Goal: Transaction & Acquisition: Purchase product/service

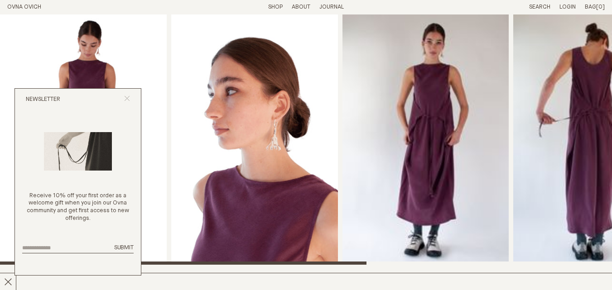
click at [126, 98] on icon "Close popup" at bounding box center [127, 99] width 6 height 6
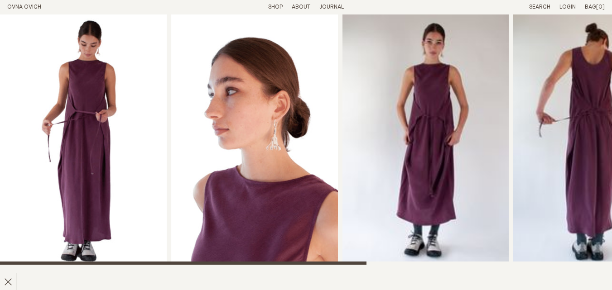
click at [483, 180] on img "3 / 6" at bounding box center [426, 140] width 166 height 251
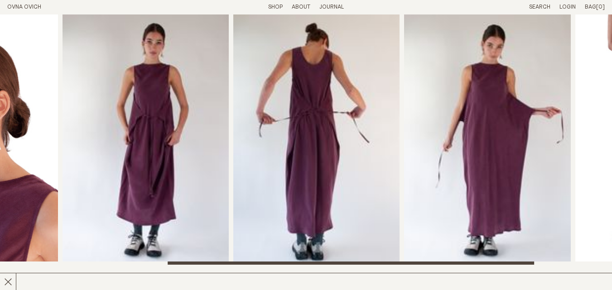
click at [190, 156] on img "3 / 6" at bounding box center [146, 140] width 166 height 251
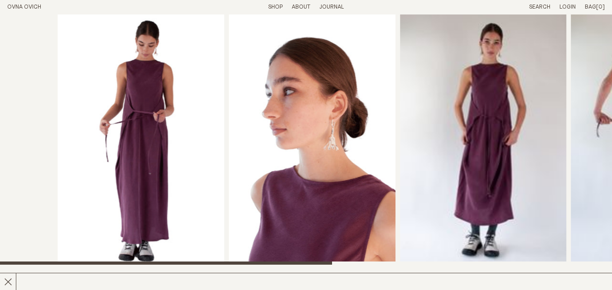
click at [242, 126] on div at bounding box center [364, 140] width 612 height 251
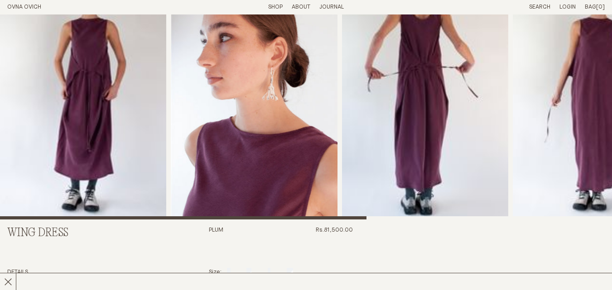
scroll to position [91, 0]
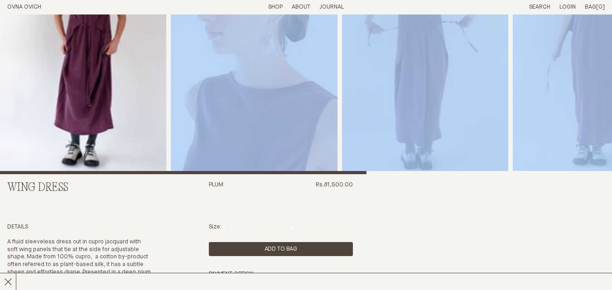
drag, startPoint x: 308, startPoint y: 174, endPoint x: 344, endPoint y: 173, distance: 36.3
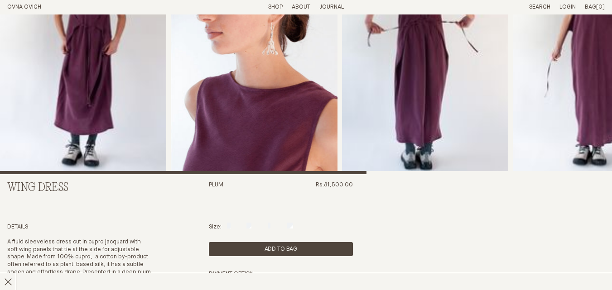
click at [290, 202] on div "Plum Rs.81,500.00" at bounding box center [281, 199] width 144 height 35
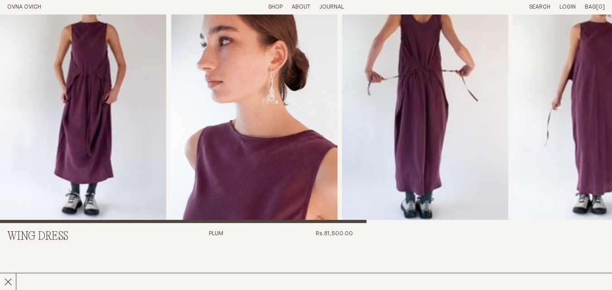
scroll to position [45, 0]
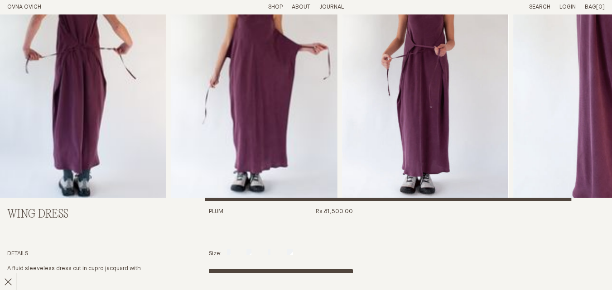
scroll to position [136, 0]
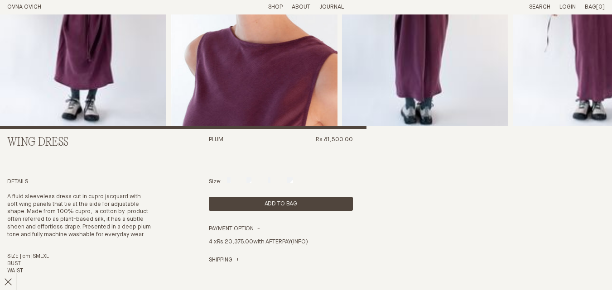
click at [207, 138] on div "Wing Dress Plum Rs.81,500.00 Details A fluid sleeveless dress cut in cupro jacq…" at bounding box center [306, 259] width 598 height 761
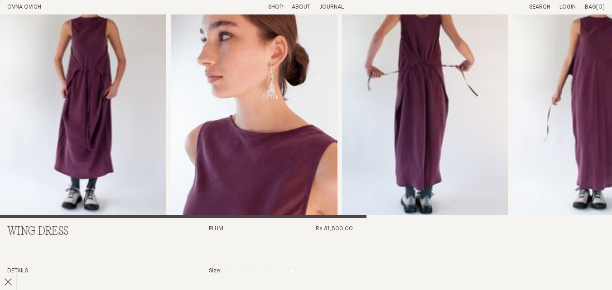
scroll to position [0, 0]
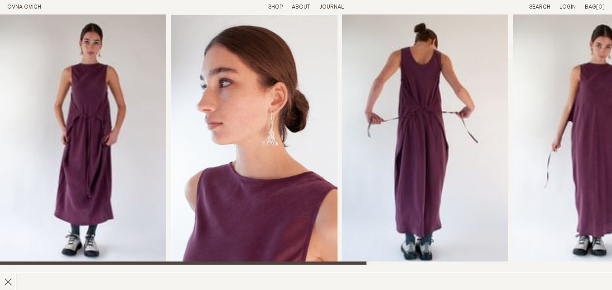
click at [175, 179] on img "2 / 6" at bounding box center [254, 140] width 167 height 251
